Goal: Task Accomplishment & Management: Use online tool/utility

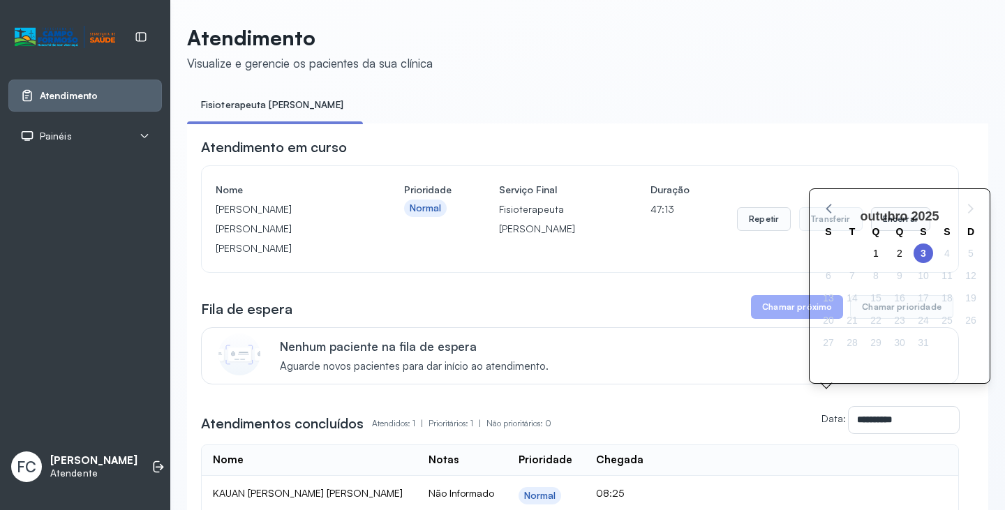
click at [885, 211] on div "outubro 2025" at bounding box center [899, 216] width 90 height 21
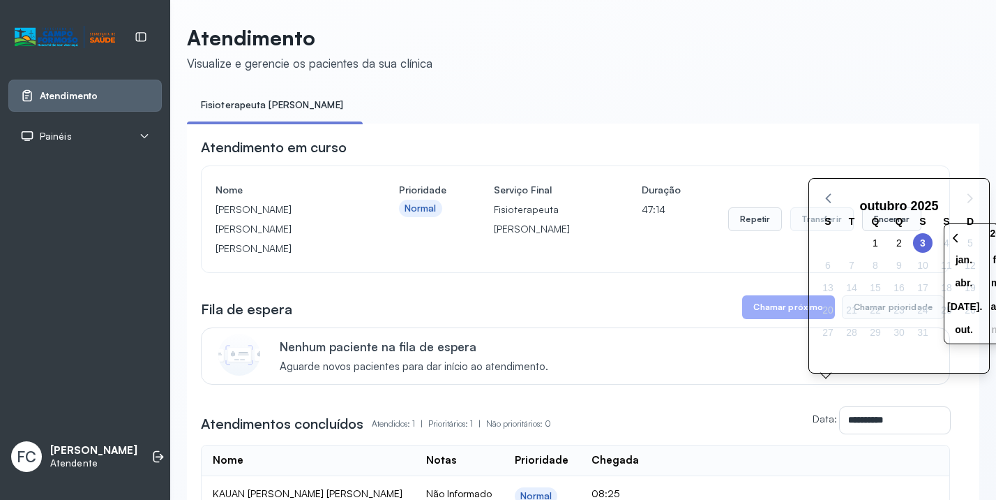
click at [716, 151] on div "Atendimento em curso" at bounding box center [575, 147] width 749 height 20
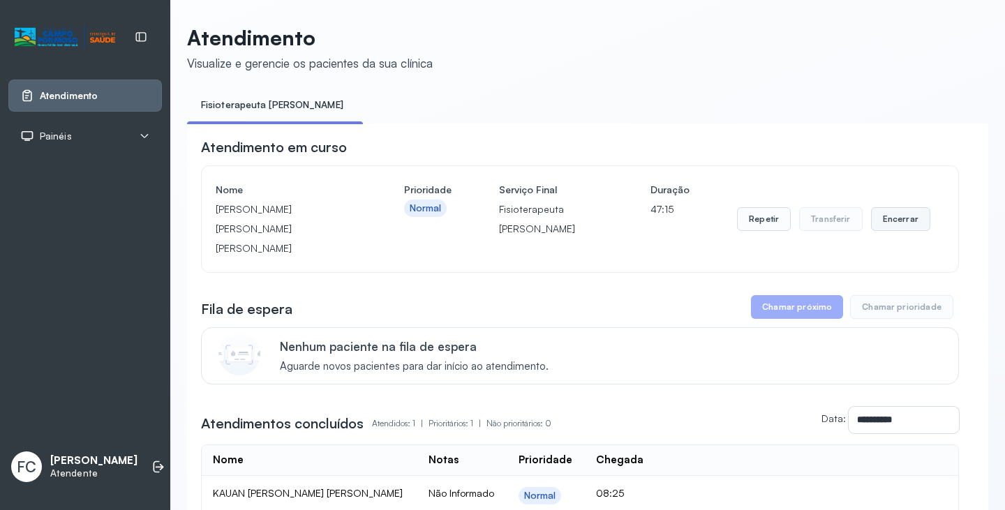
click at [895, 212] on button "Encerrar" at bounding box center [900, 219] width 59 height 24
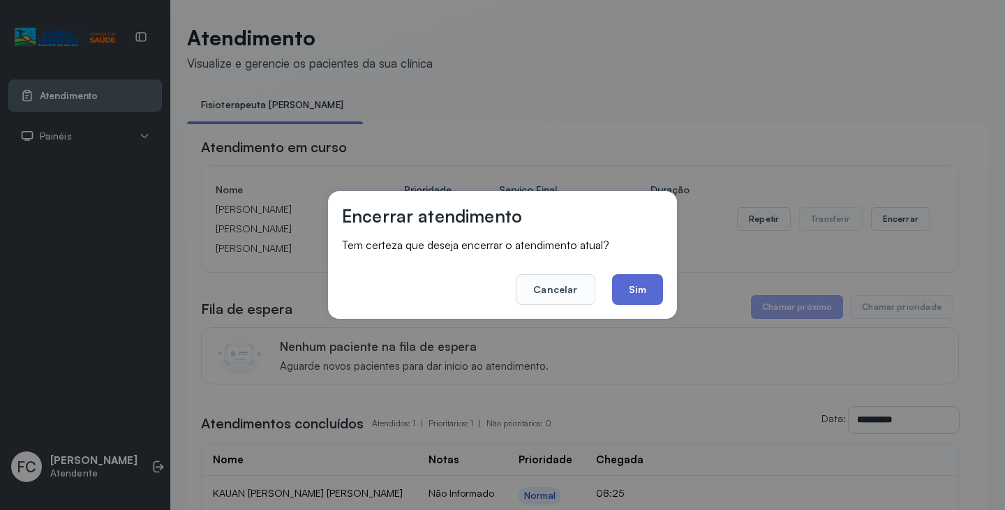
click at [650, 291] on button "Sim" at bounding box center [637, 289] width 51 height 31
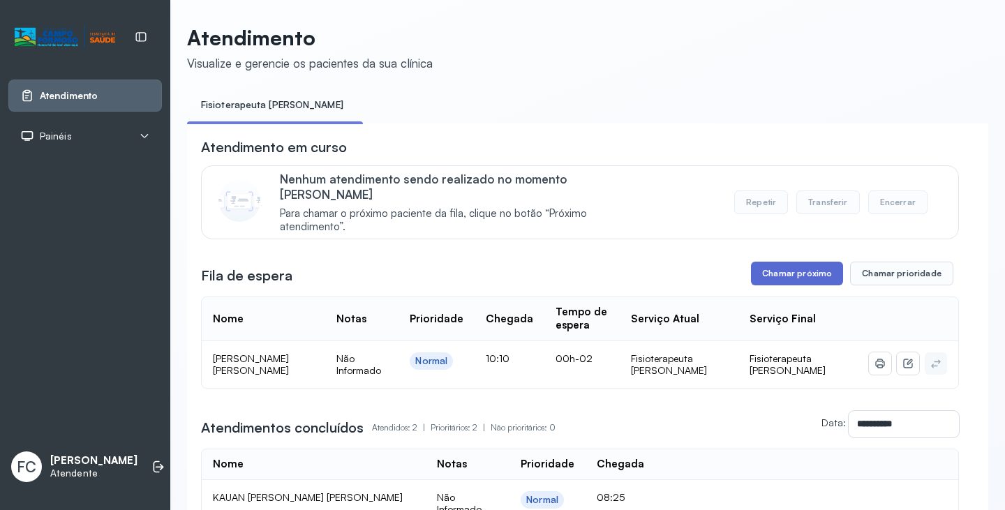
click at [792, 262] on button "Chamar próximo" at bounding box center [797, 274] width 92 height 24
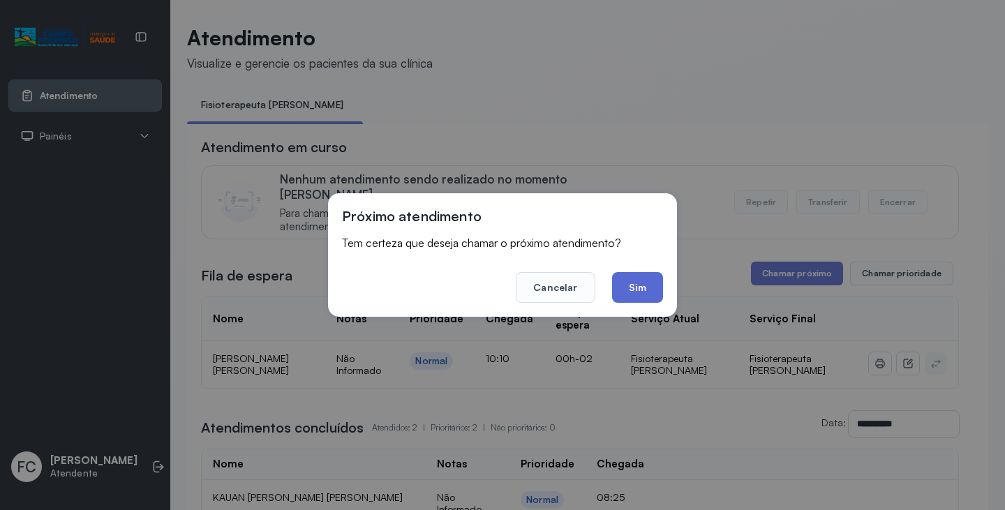
click at [638, 287] on button "Sim" at bounding box center [637, 287] width 51 height 31
